Goal: Navigation & Orientation: Find specific page/section

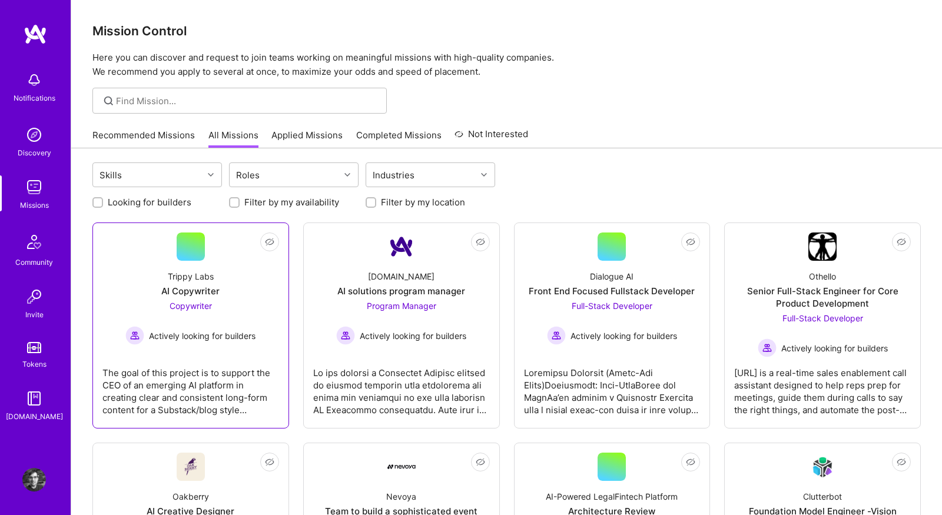
click at [136, 274] on div "Trippy Labs AI Copywriter Copywriter Actively looking for builders" at bounding box center [190, 303] width 177 height 84
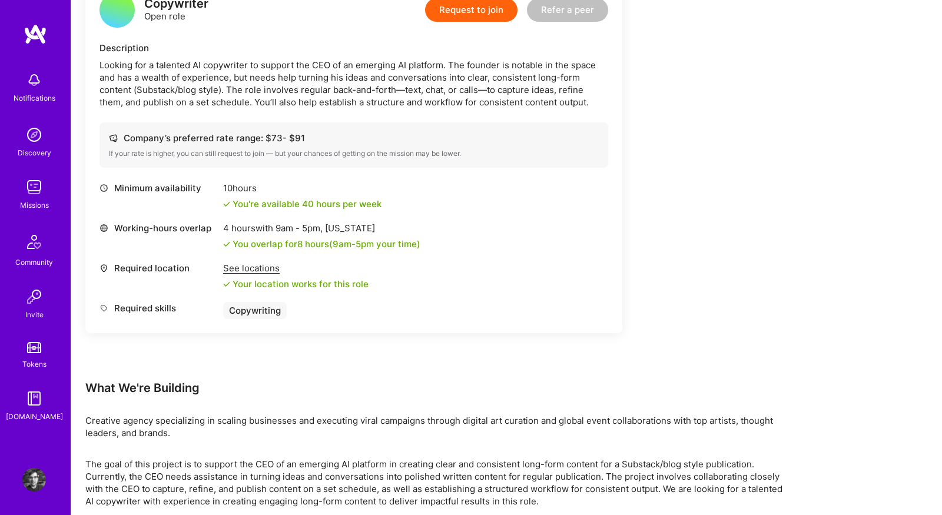
scroll to position [376, 0]
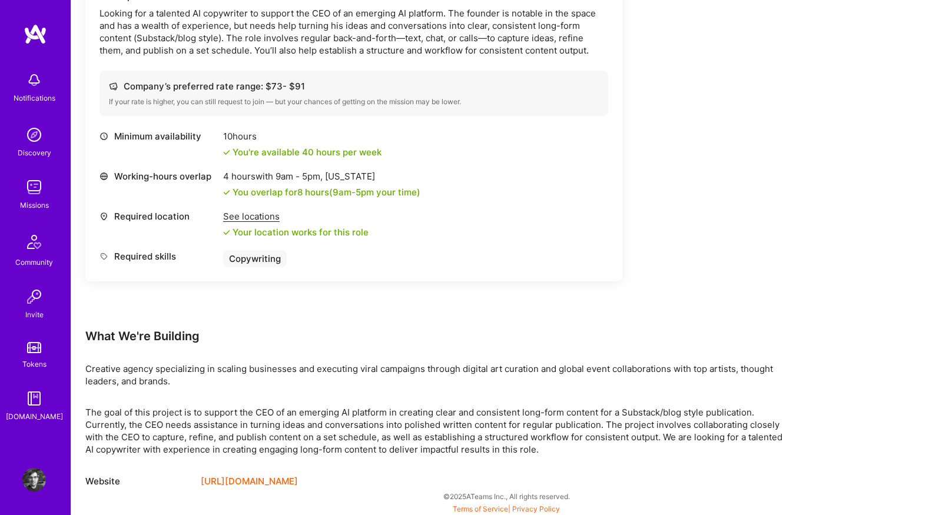
click at [246, 483] on link "[URL][DOMAIN_NAME]" at bounding box center [249, 482] width 97 height 14
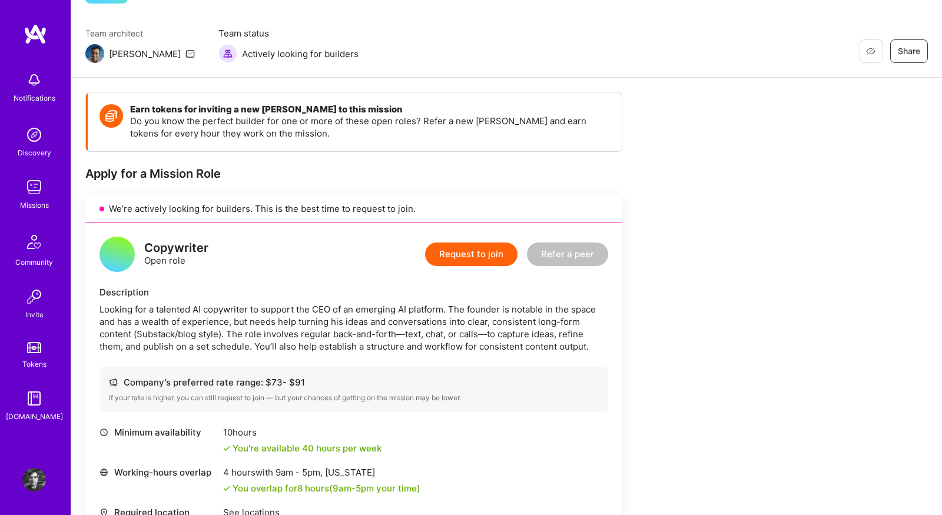
scroll to position [0, 0]
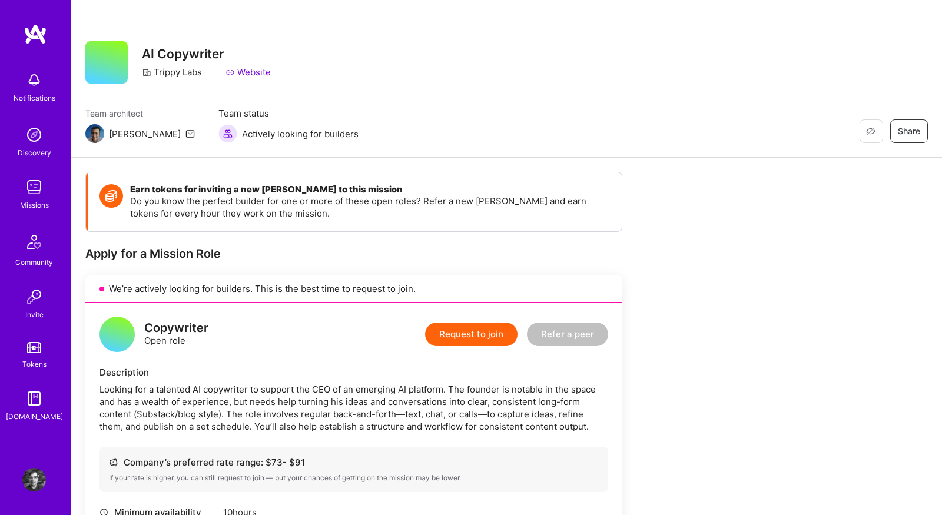
click at [45, 199] on div "Missions" at bounding box center [34, 205] width 29 height 12
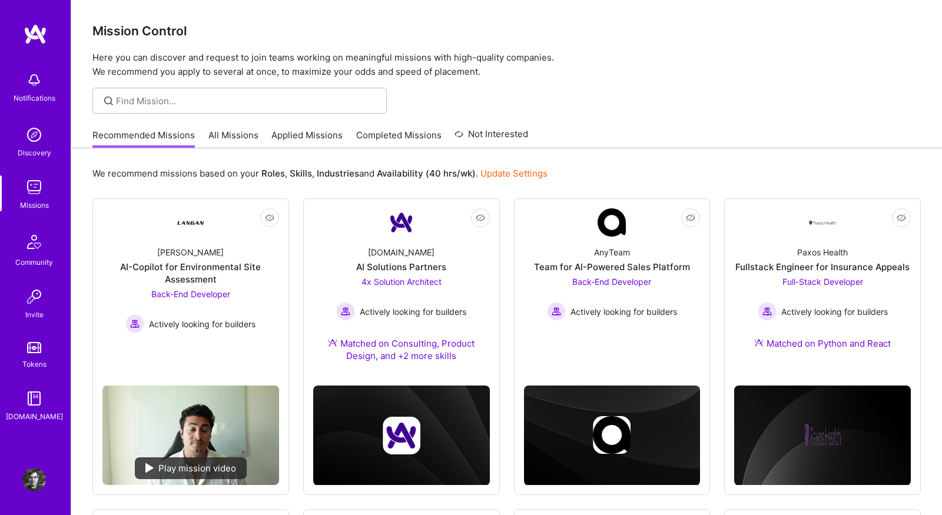
click at [234, 132] on link "All Missions" at bounding box center [233, 138] width 50 height 19
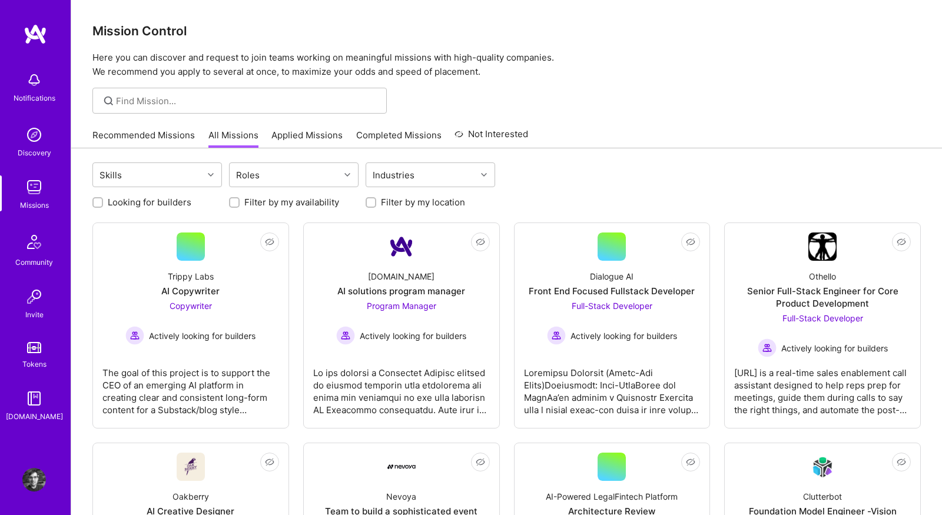
click at [145, 131] on link "Recommended Missions" at bounding box center [143, 138] width 102 height 19
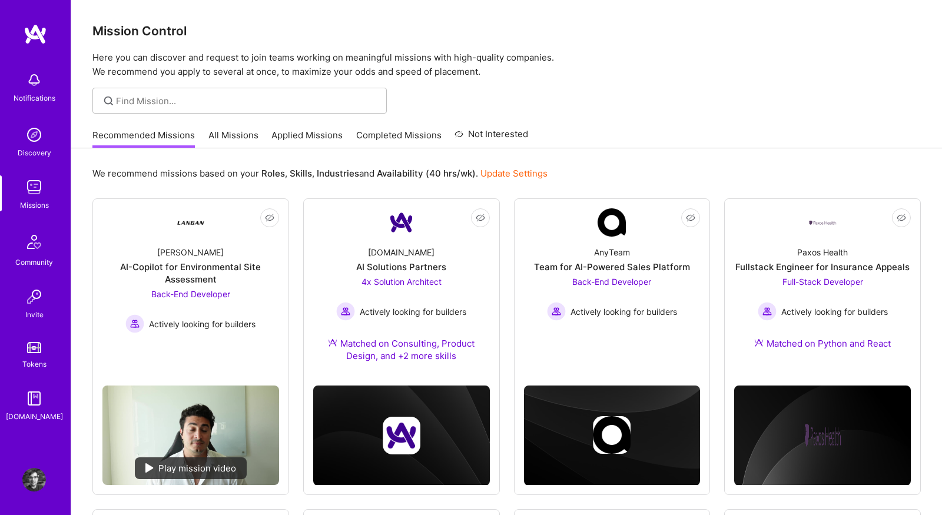
click at [235, 138] on link "All Missions" at bounding box center [233, 138] width 50 height 19
